Goal: Task Accomplishment & Management: Use online tool/utility

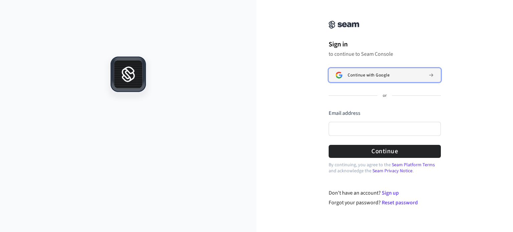
click at [371, 77] on span "Continue with Google" at bounding box center [369, 74] width 42 height 5
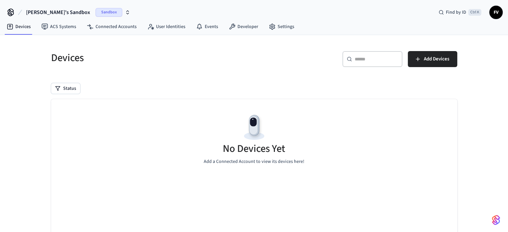
click at [444, 67] on div "​ ​ Add Devices" at bounding box center [357, 61] width 199 height 21
click at [444, 66] on button "Add Devices" at bounding box center [432, 59] width 49 height 16
click at [439, 62] on span "Add Devices" at bounding box center [436, 59] width 25 height 9
